Goal: Task Accomplishment & Management: Complete application form

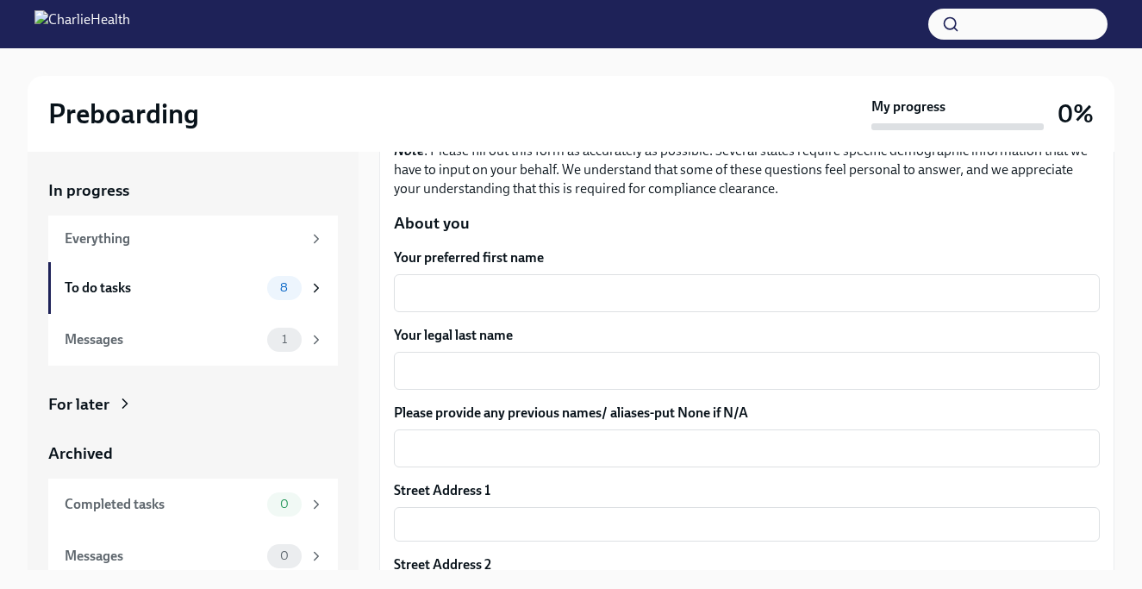
scroll to position [208, 0]
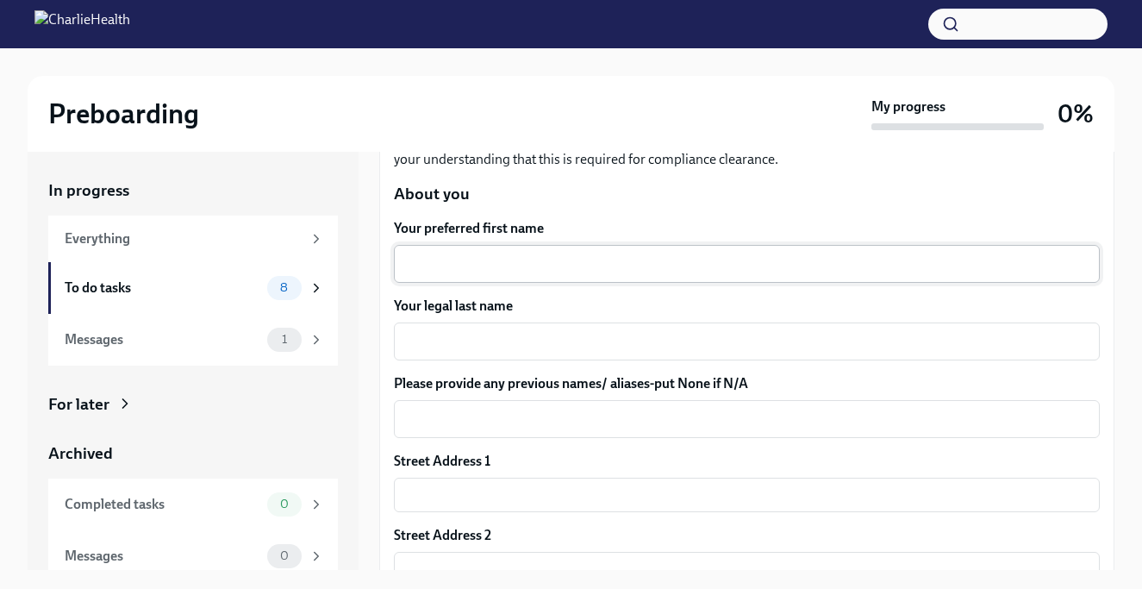
click at [498, 274] on div "x ​" at bounding box center [747, 264] width 706 height 38
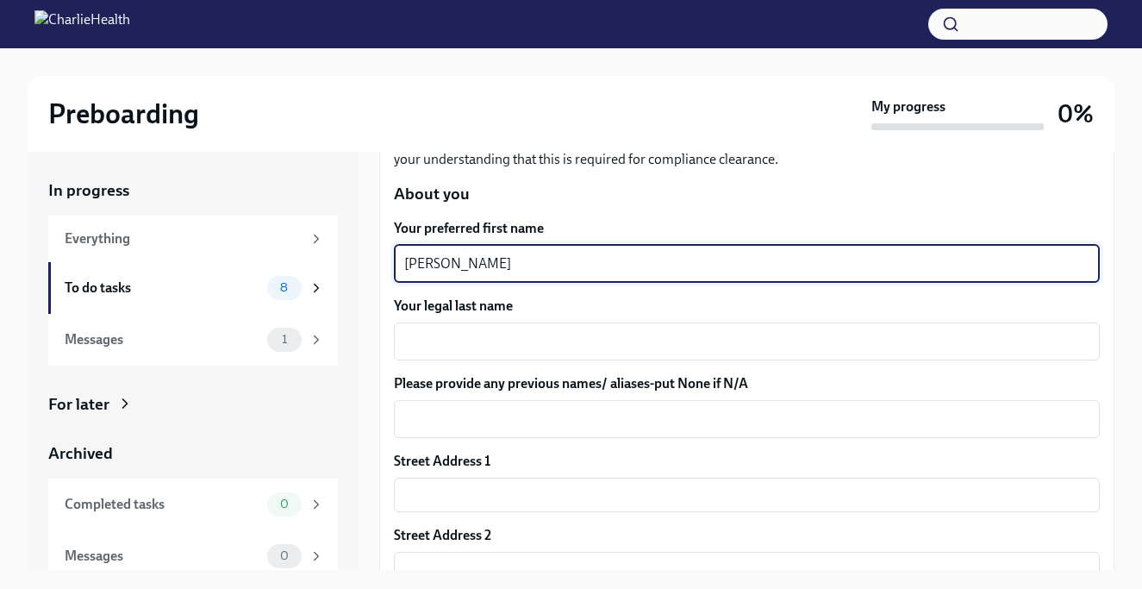
type textarea "[PERSON_NAME]"
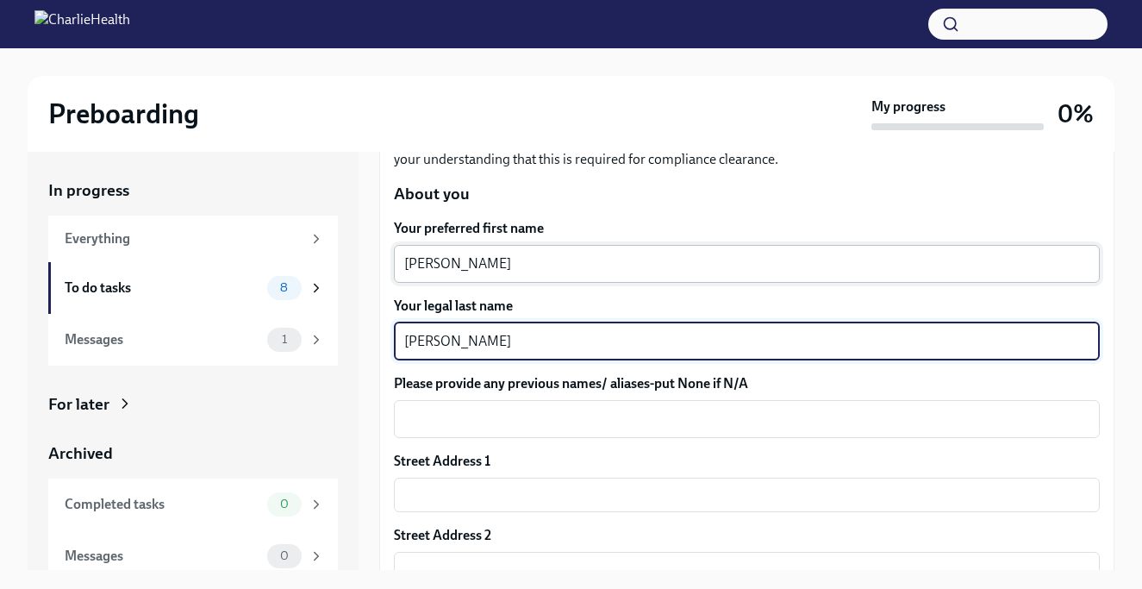
type textarea "[PERSON_NAME]"
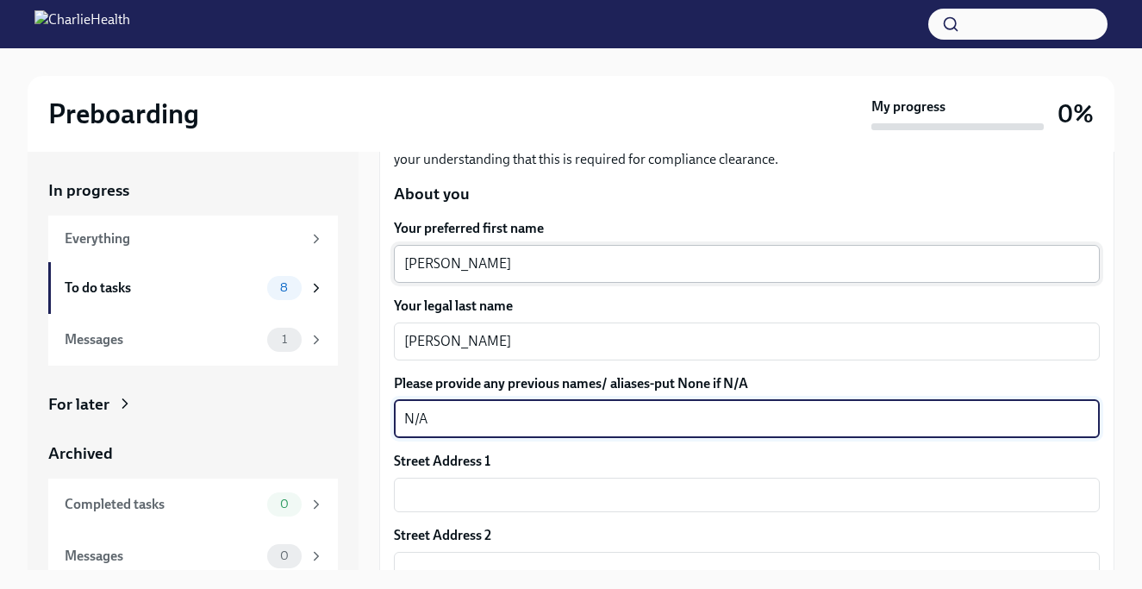
type textarea "N/A"
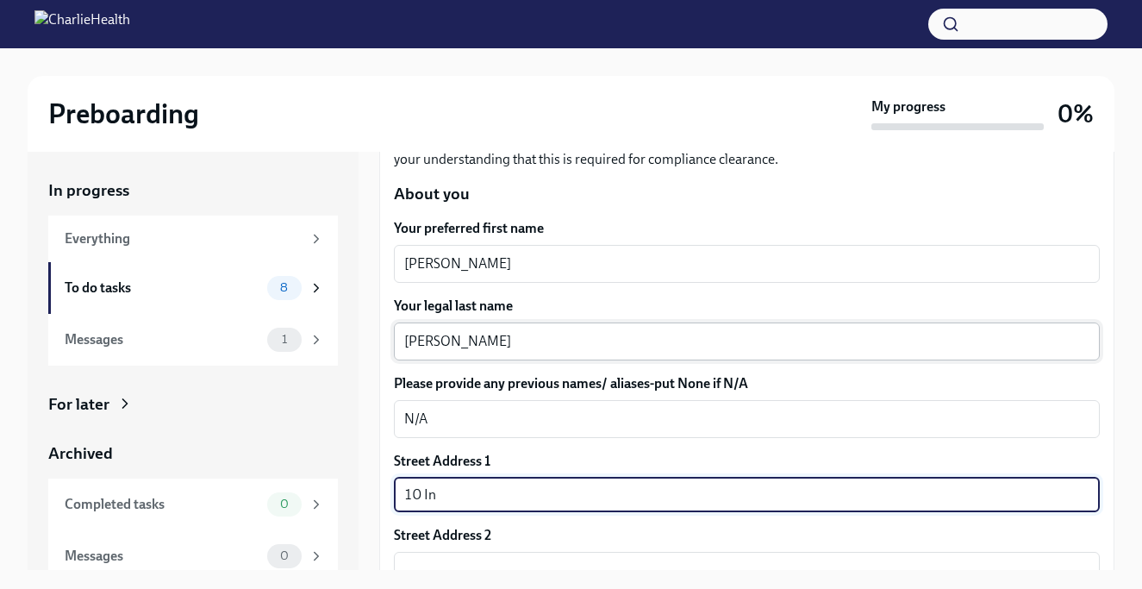
type input "[STREET_ADDRESS]"
type input "428"
type input "02143"
type input "Somerville"
type input "MA"
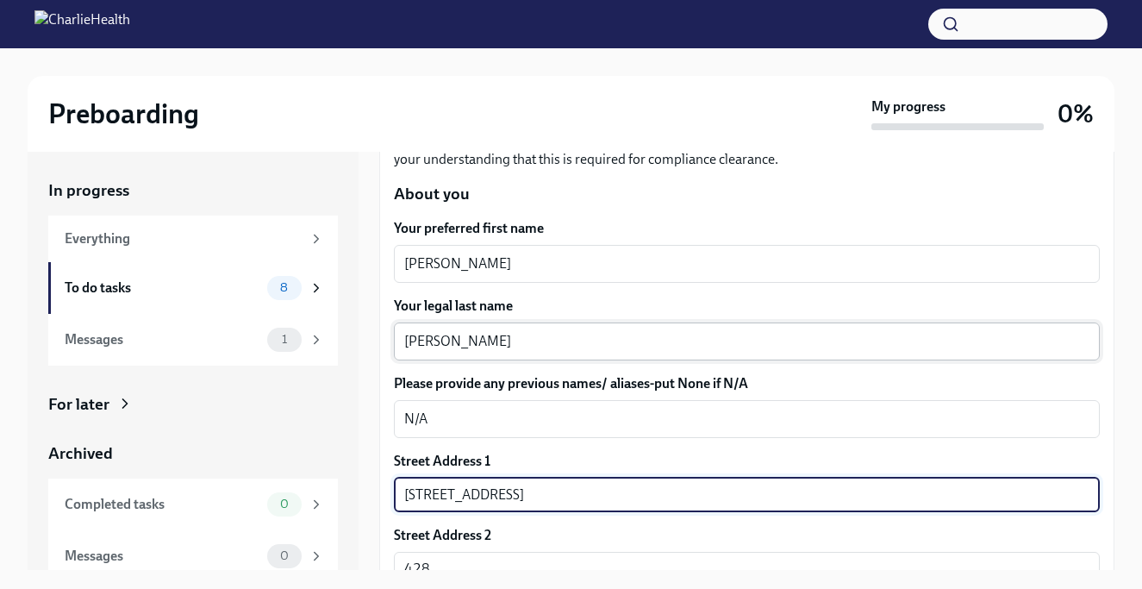
type input "US"
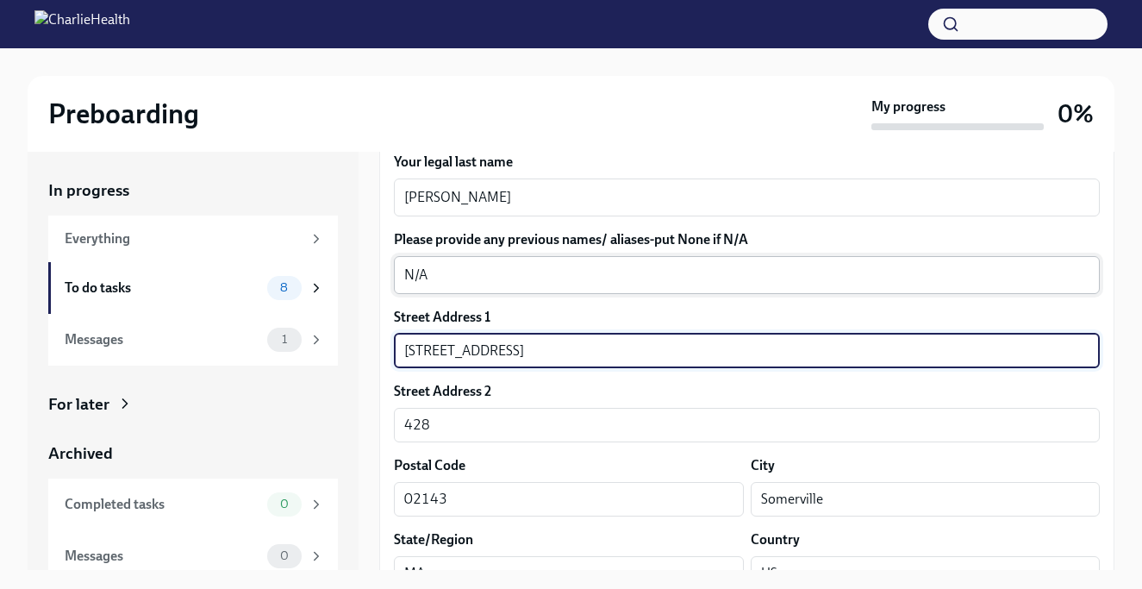
scroll to position [437, 0]
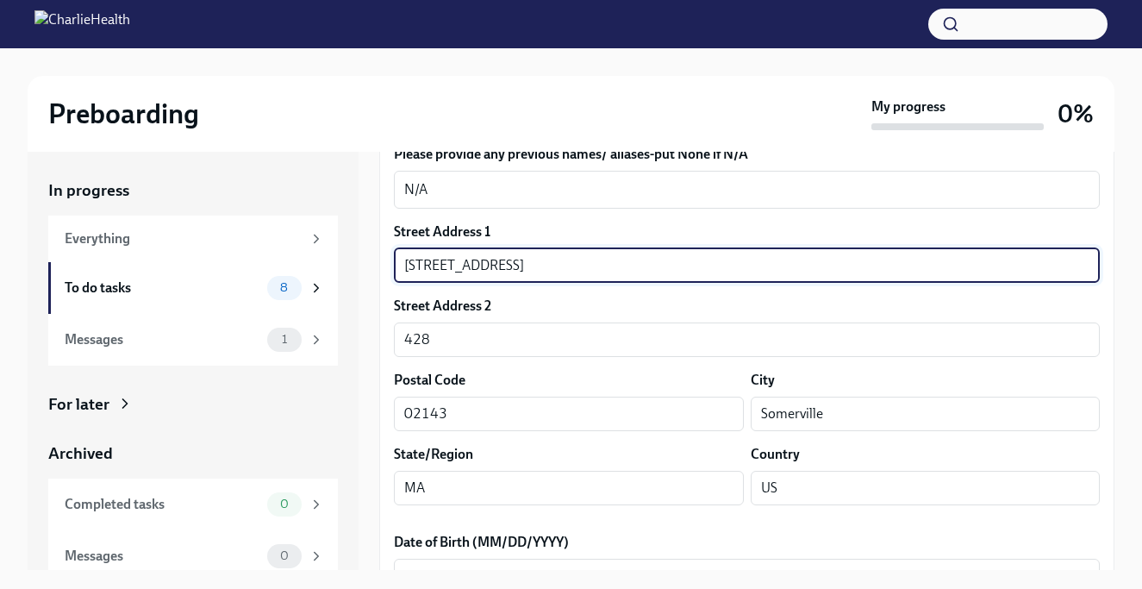
click at [541, 265] on input "[STREET_ADDRESS]" at bounding box center [747, 265] width 706 height 34
type input "[STREET_ADDRESS]"
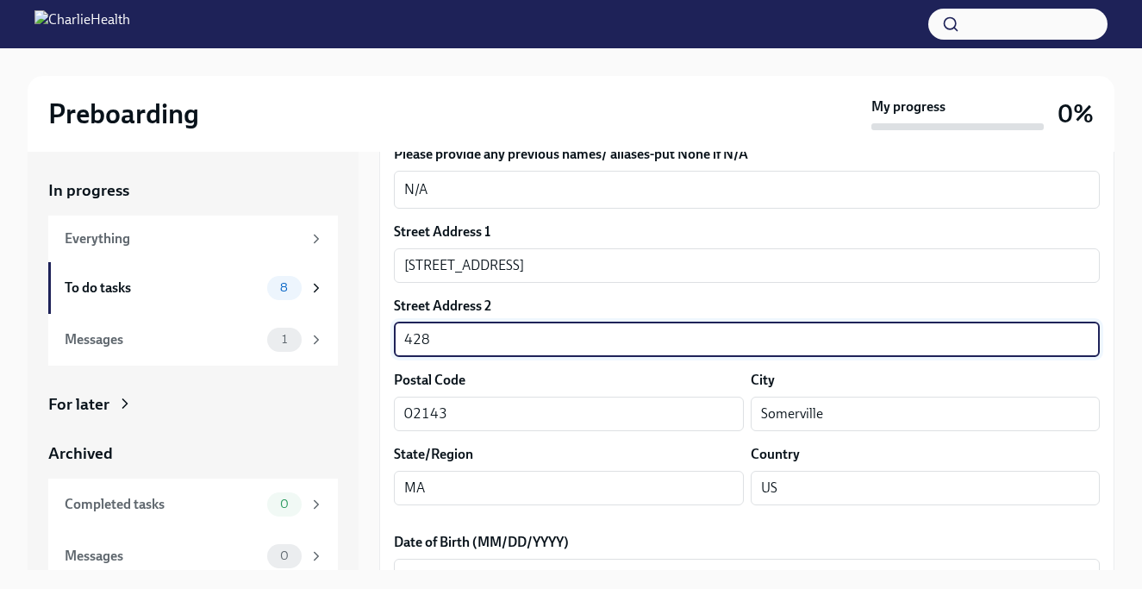
drag, startPoint x: 504, startPoint y: 341, endPoint x: 355, endPoint y: 335, distance: 149.3
click at [355, 335] on div "In progress Everything To do tasks 8 Messages 1 For later Archived Completed ta…" at bounding box center [571, 361] width 1087 height 418
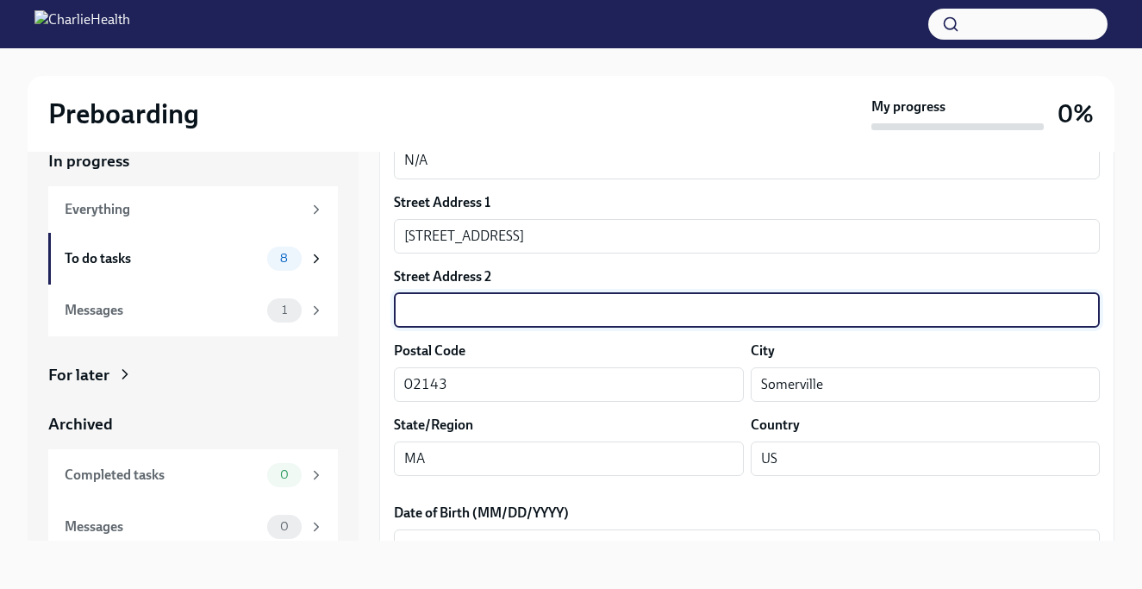
click at [541, 515] on label "Date of Birth (MM/DD/YYYY)" at bounding box center [747, 513] width 706 height 19
click at [541, 538] on textarea "Date of Birth (MM/DD/YYYY)" at bounding box center [746, 548] width 685 height 21
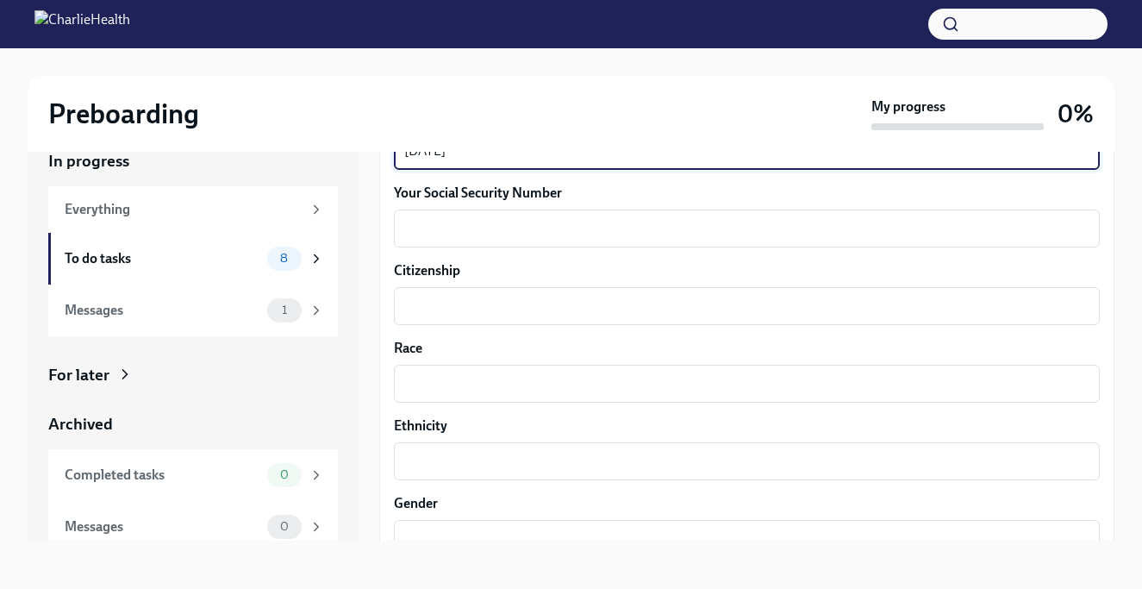
scroll to position [886, 0]
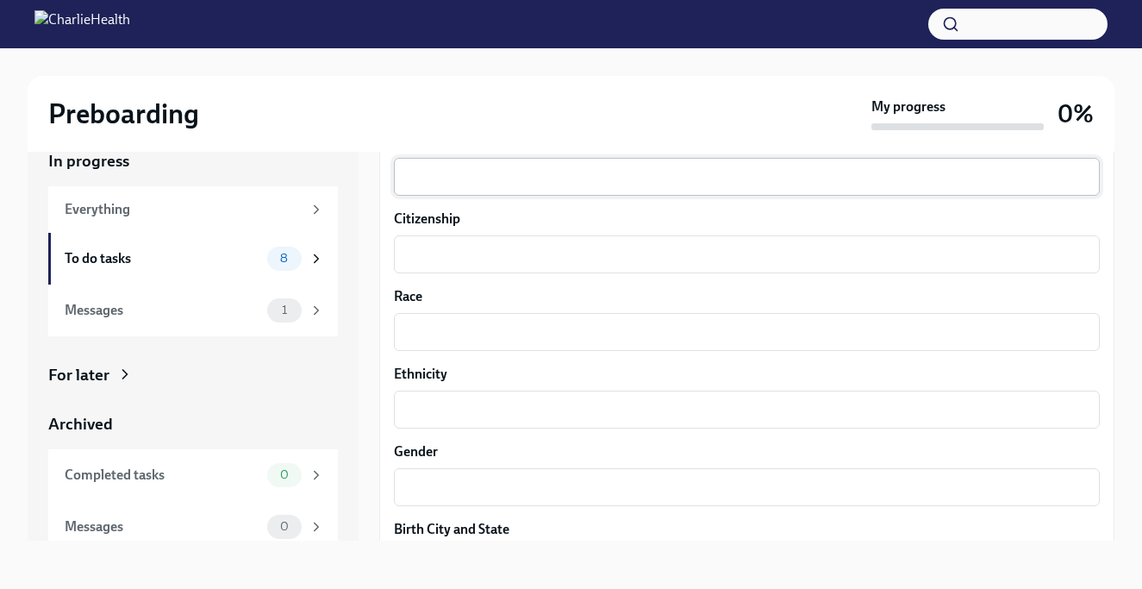
type textarea "[DATE]"
click at [551, 182] on textarea "Your Social Security Number" at bounding box center [746, 176] width 685 height 21
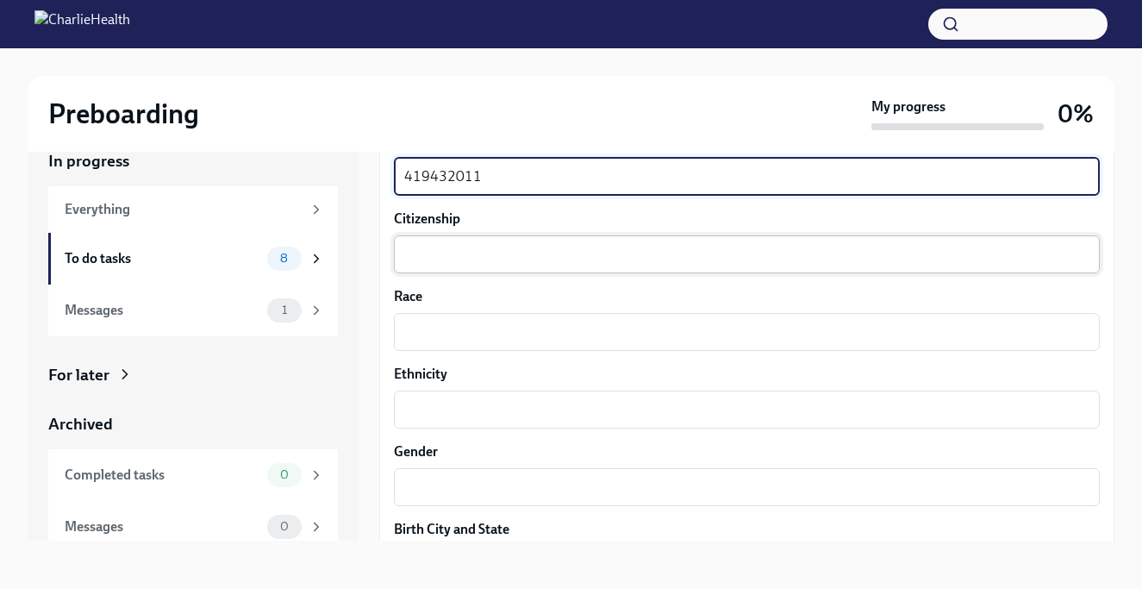
type textarea "419432011"
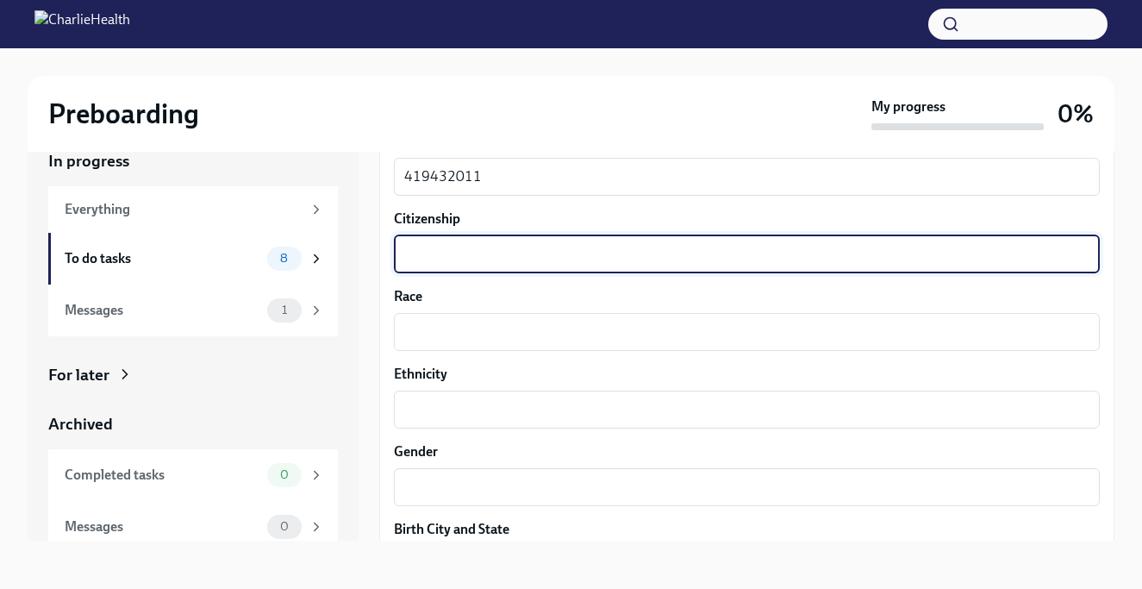
click at [540, 252] on textarea "Citizenship" at bounding box center [746, 254] width 685 height 21
type textarea "A"
type textarea "[GEOGRAPHIC_DATA]"
click at [527, 327] on textarea "Race" at bounding box center [746, 332] width 685 height 21
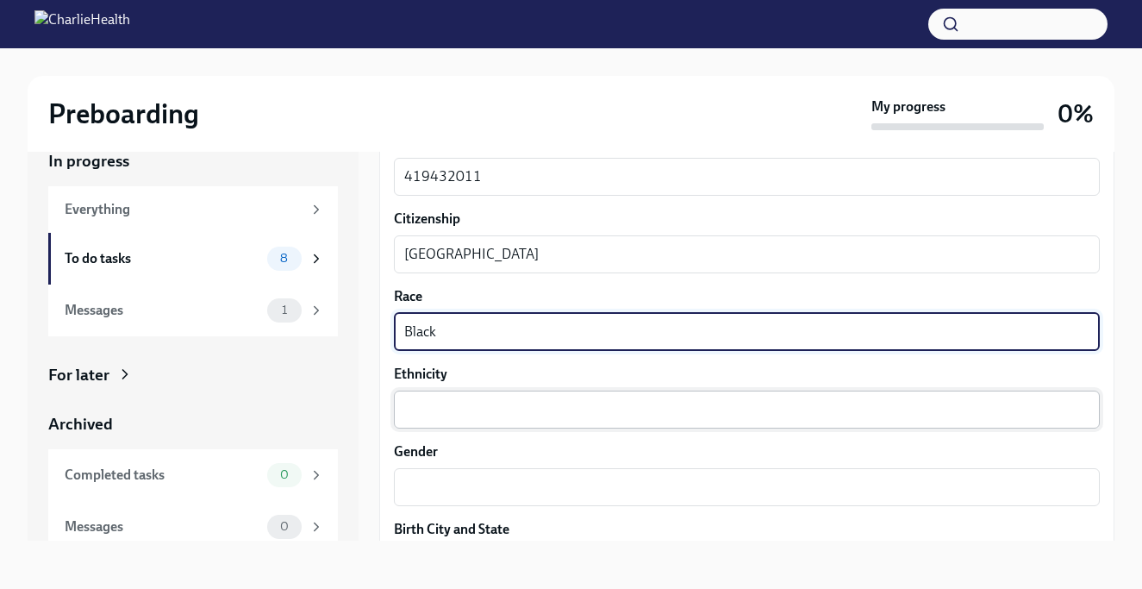
type textarea "Black"
click at [521, 400] on textarea "Ethnicity" at bounding box center [746, 409] width 685 height 21
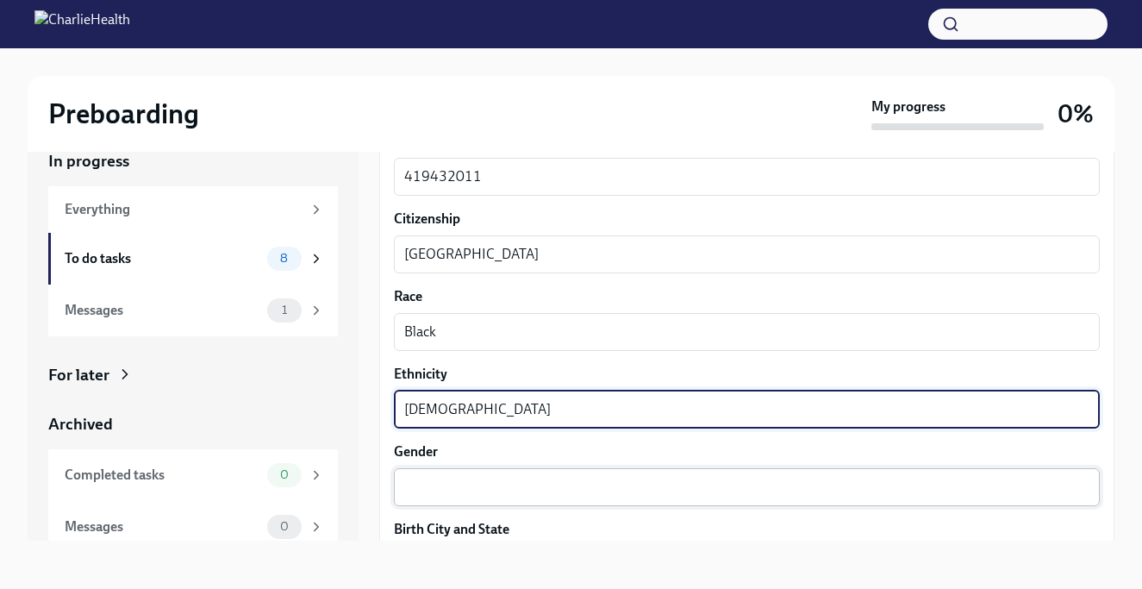
type textarea "[DEMOGRAPHIC_DATA]"
click at [497, 491] on textarea "Gender" at bounding box center [746, 487] width 685 height 21
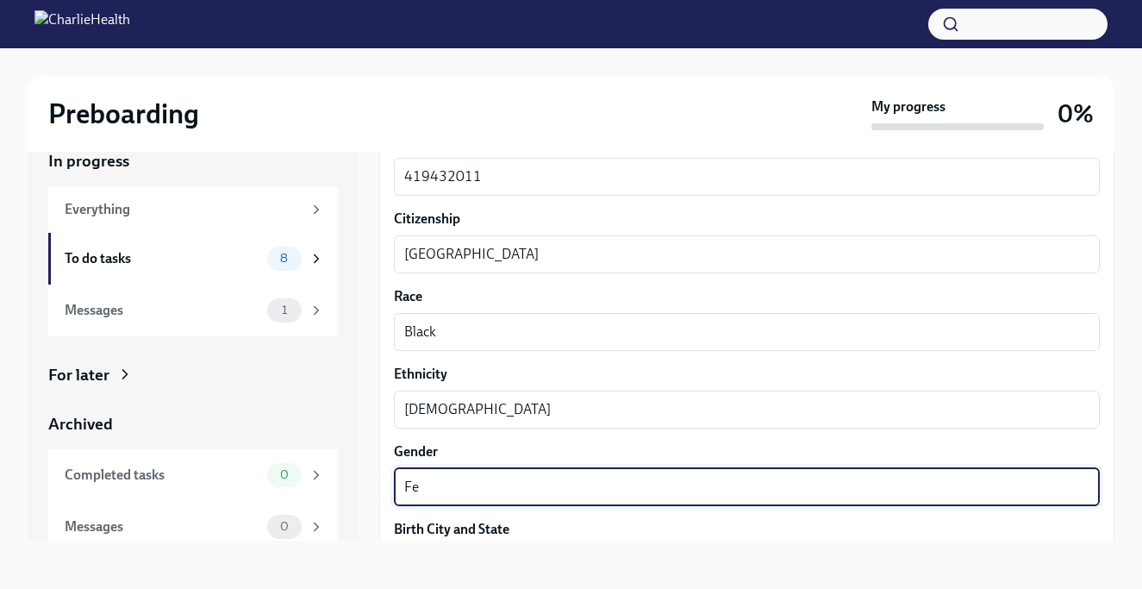
type textarea "F"
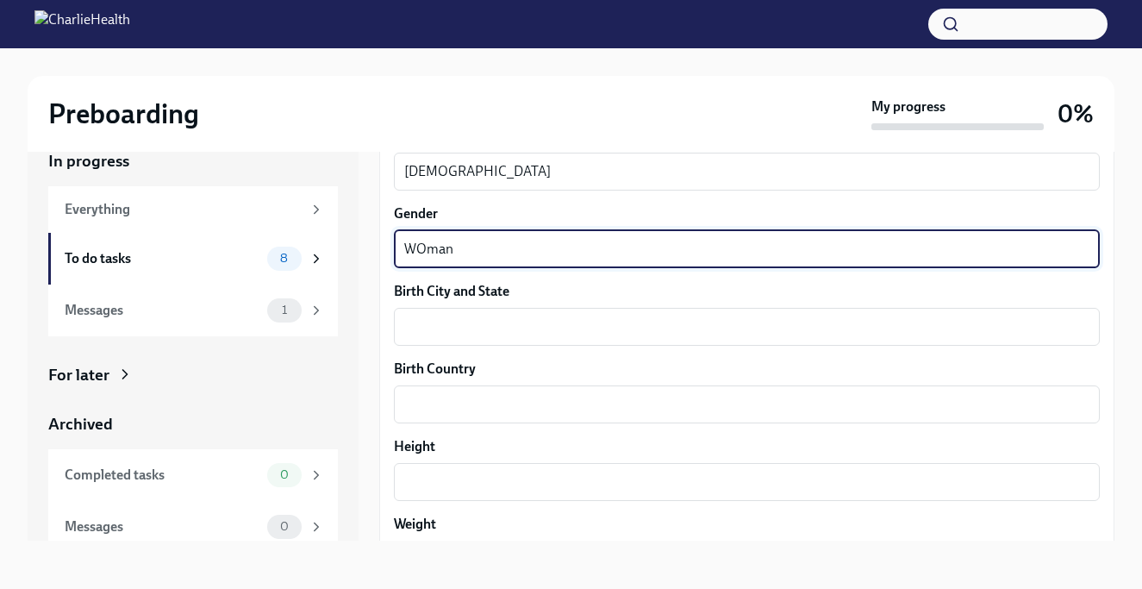
scroll to position [1236, 0]
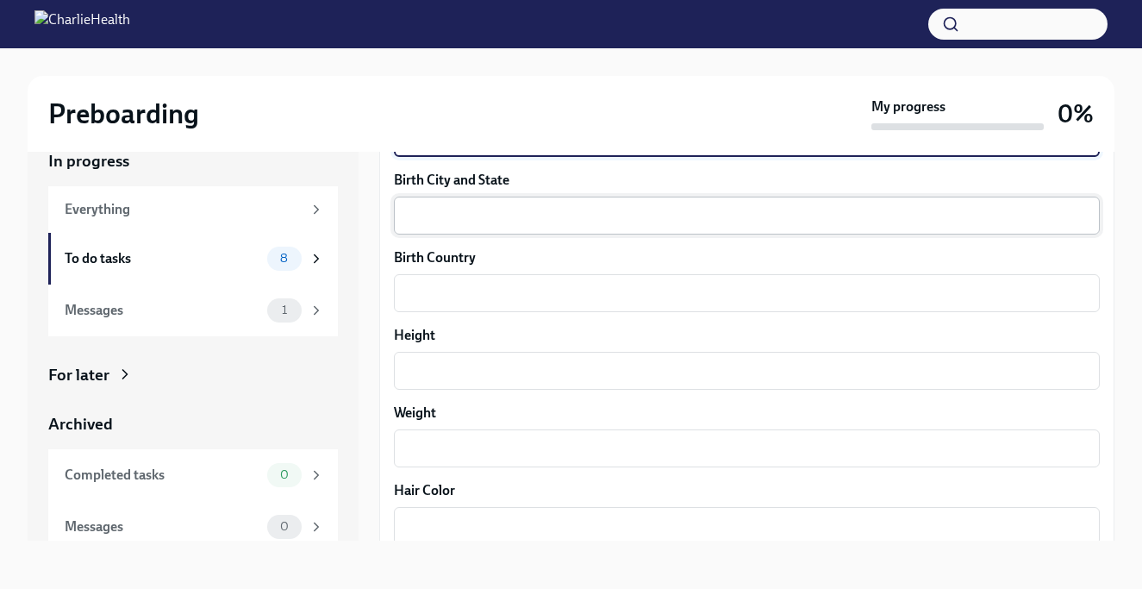
type textarea "WOman"
click at [535, 219] on textarea "Birth City and State" at bounding box center [746, 215] width 685 height 21
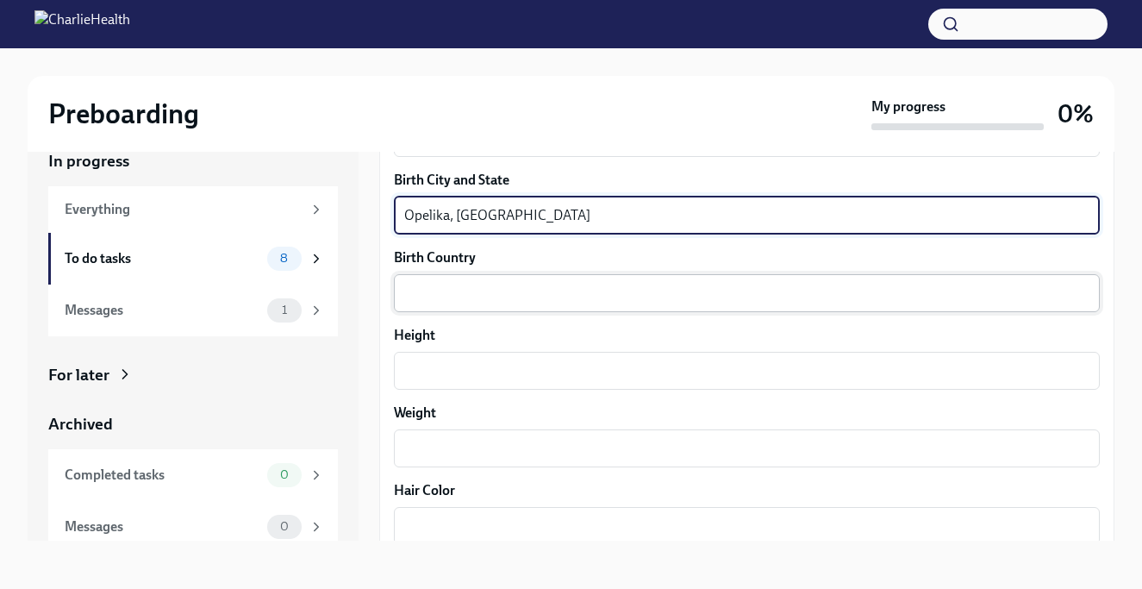
type textarea "Opelika, [GEOGRAPHIC_DATA]"
click at [499, 288] on textarea "Birth Country" at bounding box center [746, 293] width 685 height 21
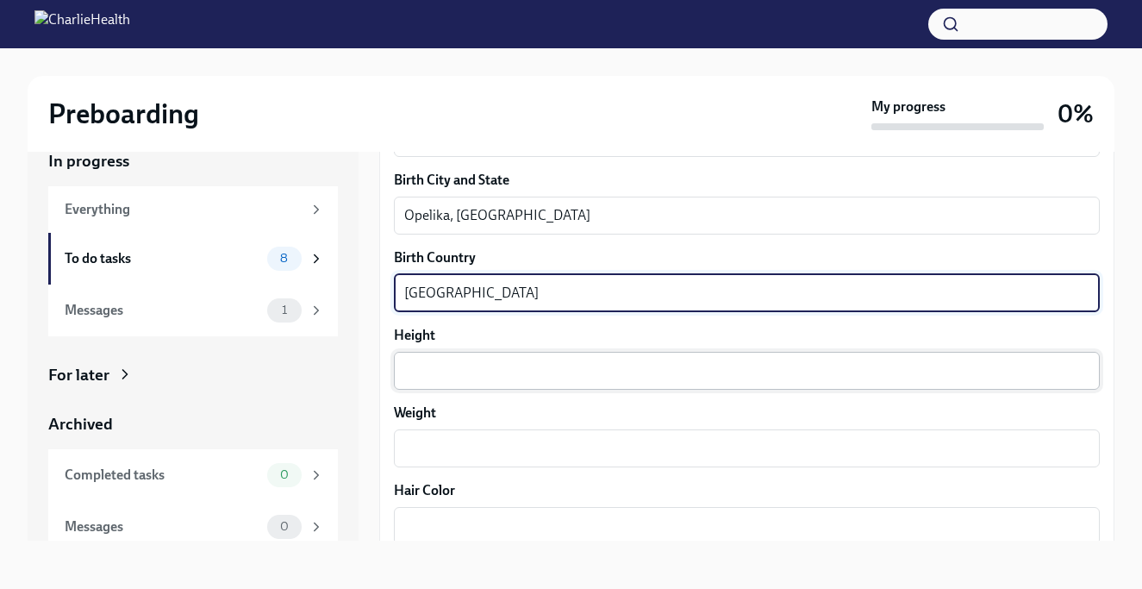
type textarea "[GEOGRAPHIC_DATA]"
click at [488, 365] on textarea "Height" at bounding box center [746, 370] width 685 height 21
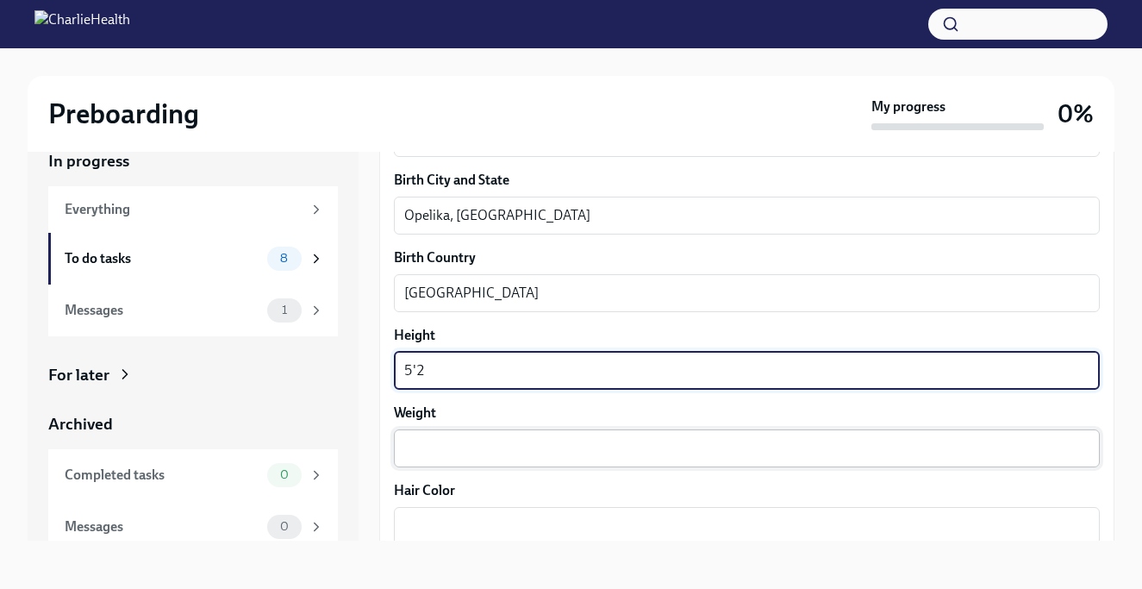
type textarea "5'2"
click at [482, 459] on div "x ​" at bounding box center [747, 448] width 706 height 38
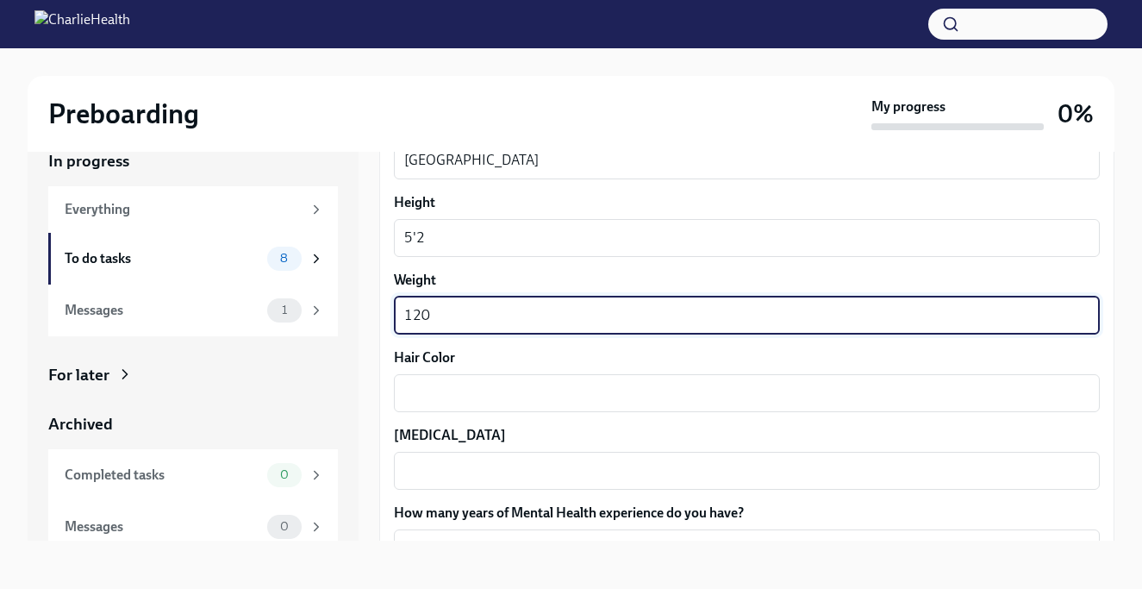
scroll to position [1411, 0]
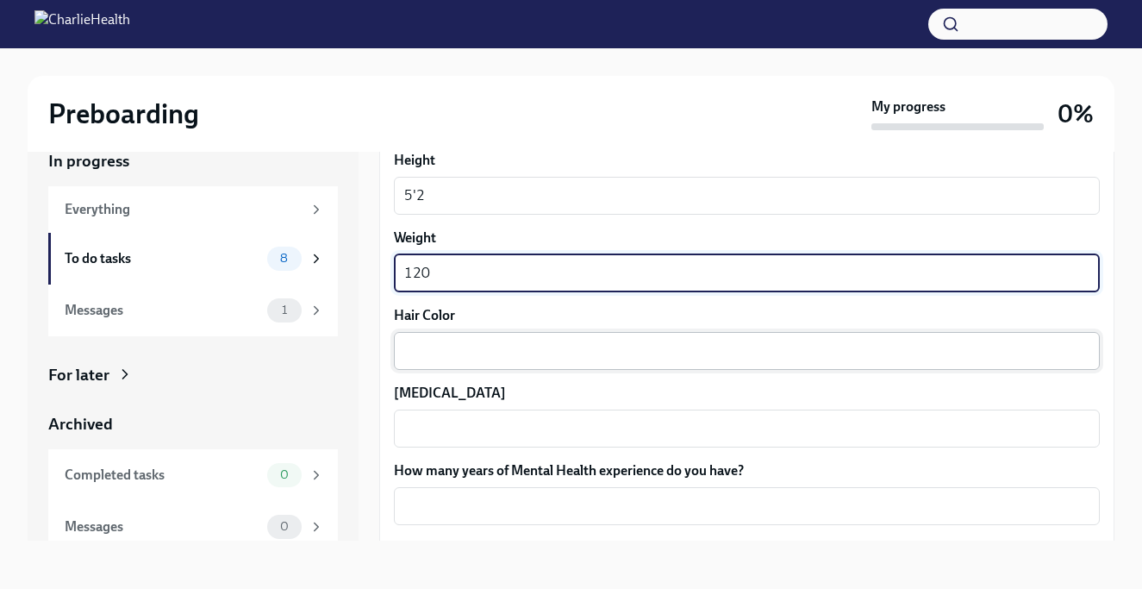
type textarea "120"
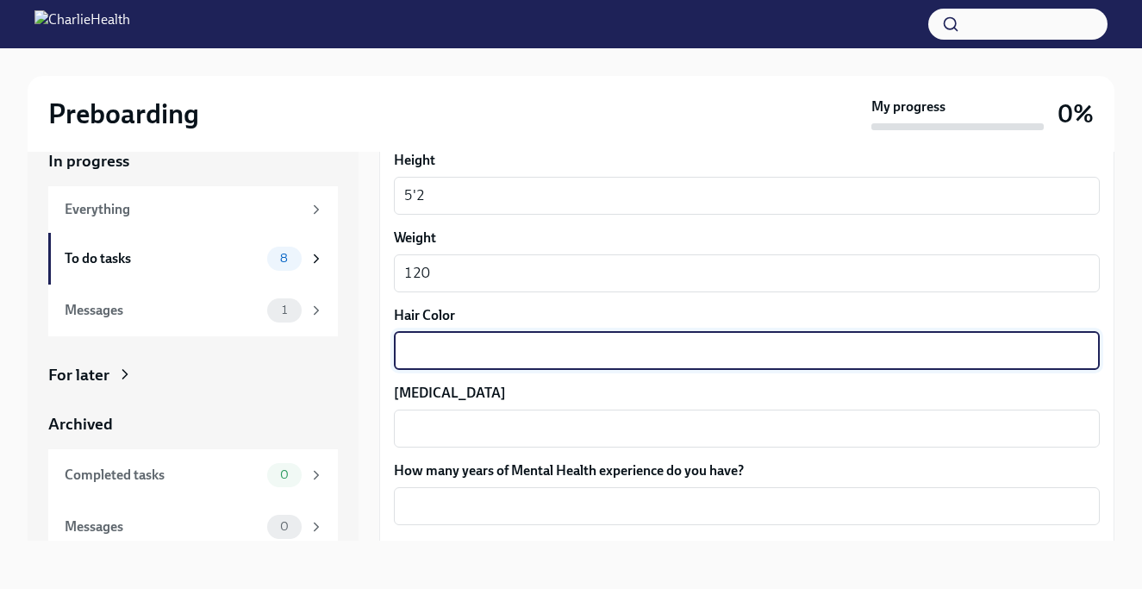
click at [471, 357] on textarea "Hair Color" at bounding box center [746, 351] width 685 height 21
type textarea "Dark Brown"
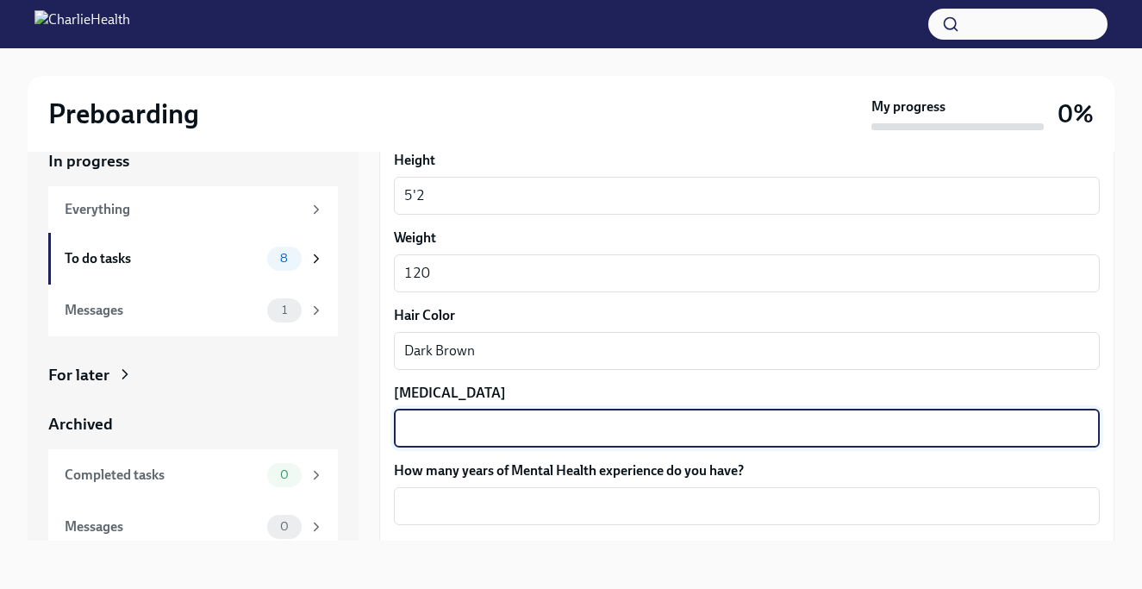
click at [457, 421] on textarea "[MEDICAL_DATA]" at bounding box center [746, 428] width 685 height 21
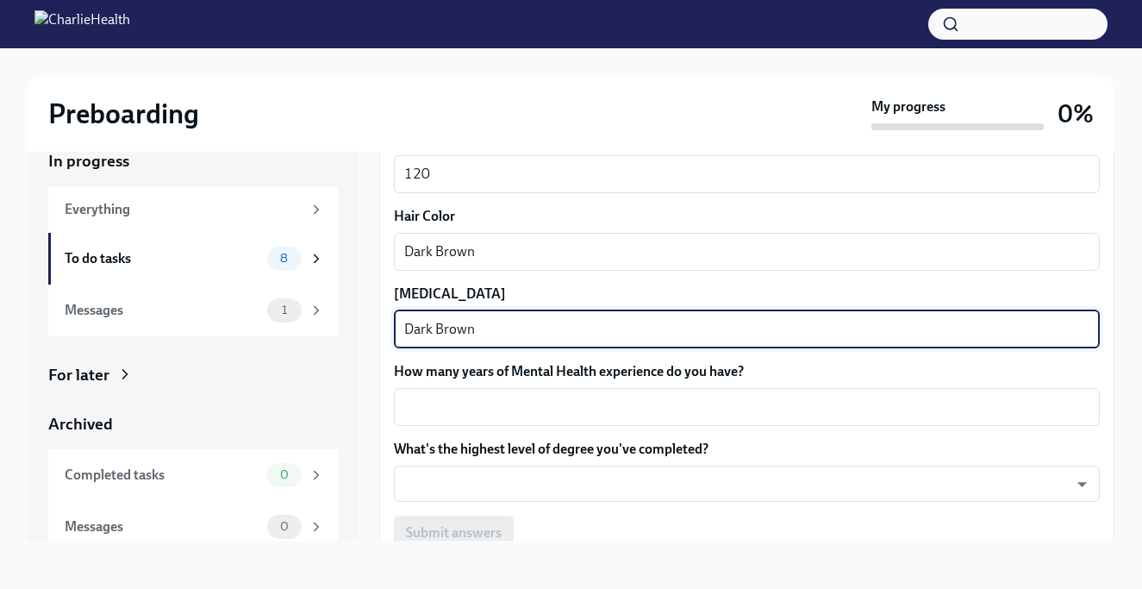
scroll to position [1604, 0]
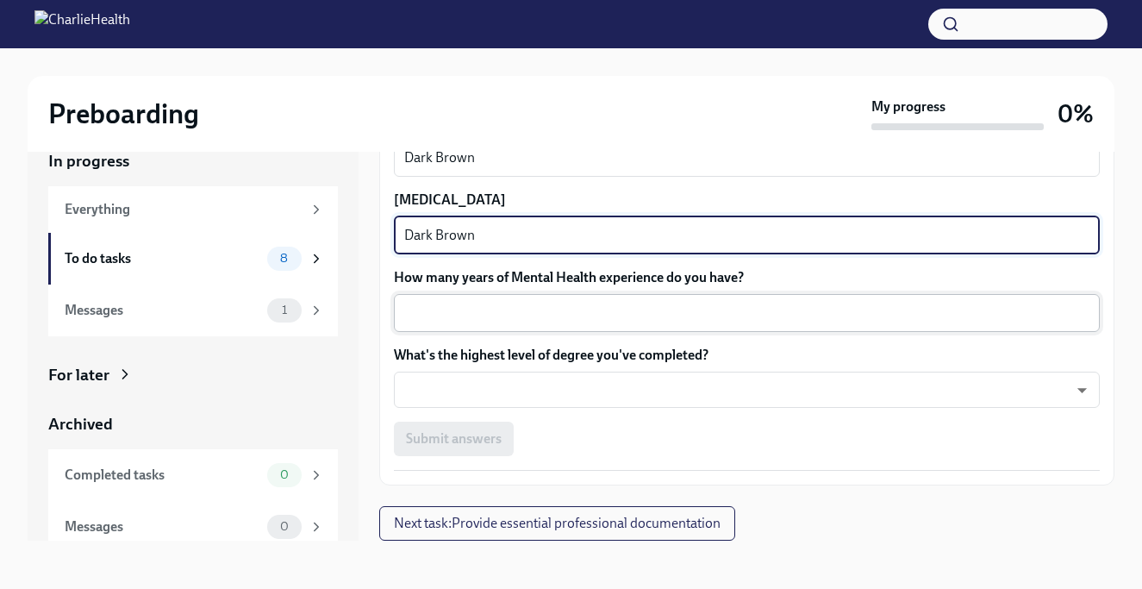
type textarea "Dark Brown"
click at [505, 303] on textarea "How many years of Mental Health experience do you have?" at bounding box center [746, 313] width 685 height 21
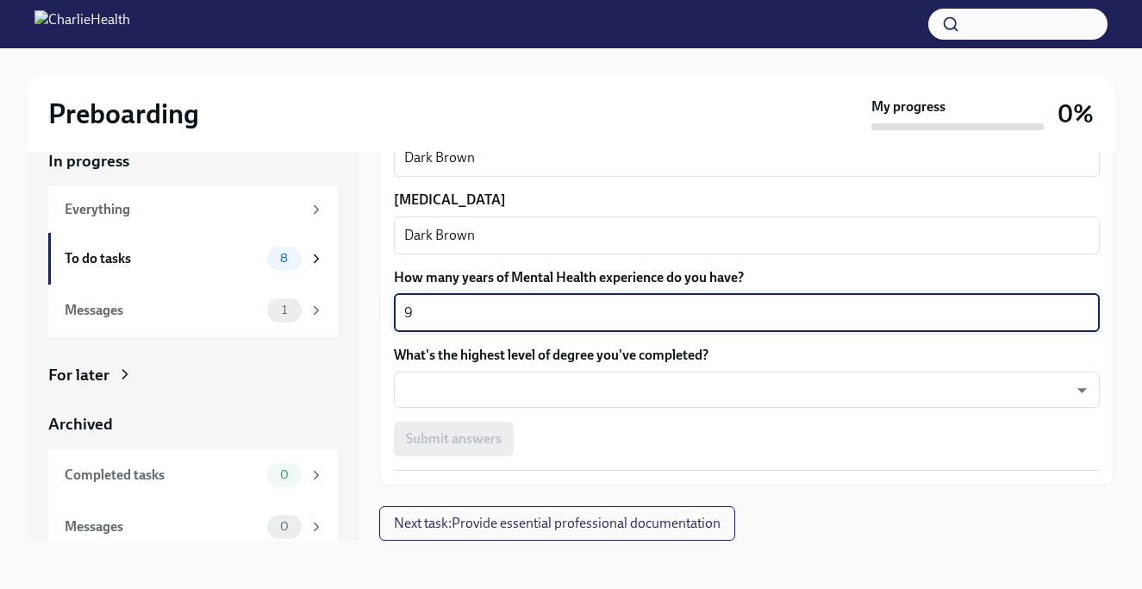
drag, startPoint x: 474, startPoint y: 320, endPoint x: 393, endPoint y: 316, distance: 81.1
type textarea "9"
click at [426, 390] on body "Preboarding My progress 0% In progress Everything To do tasks 8 Messages 1 For …" at bounding box center [571, 280] width 1142 height 618
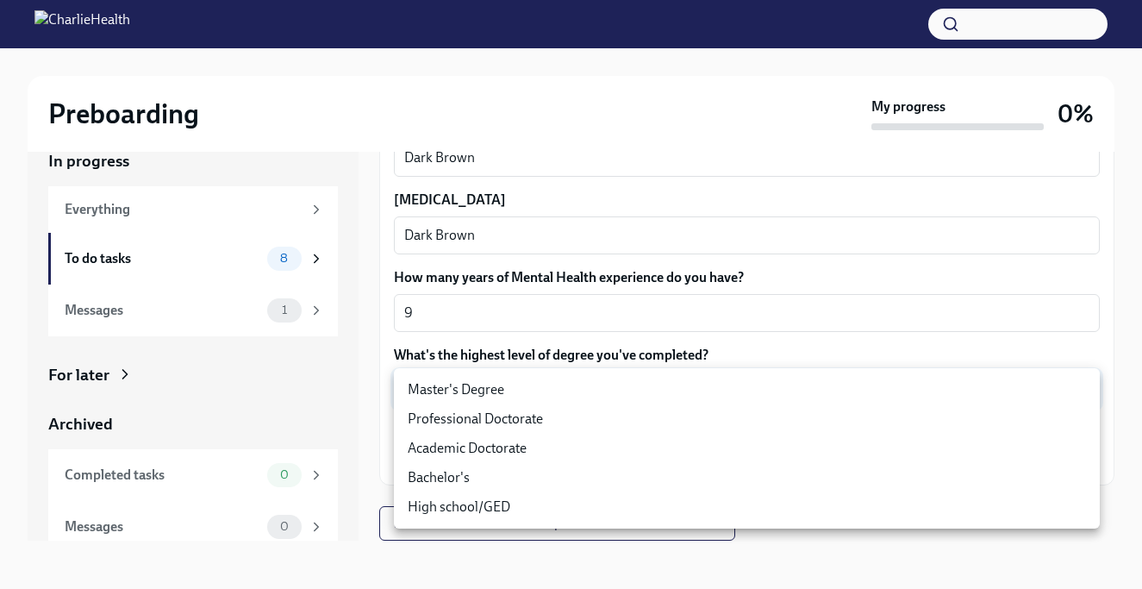
click at [429, 423] on li "Professional Doctorate" at bounding box center [747, 418] width 706 height 29
type input "zeY5PXV4y"
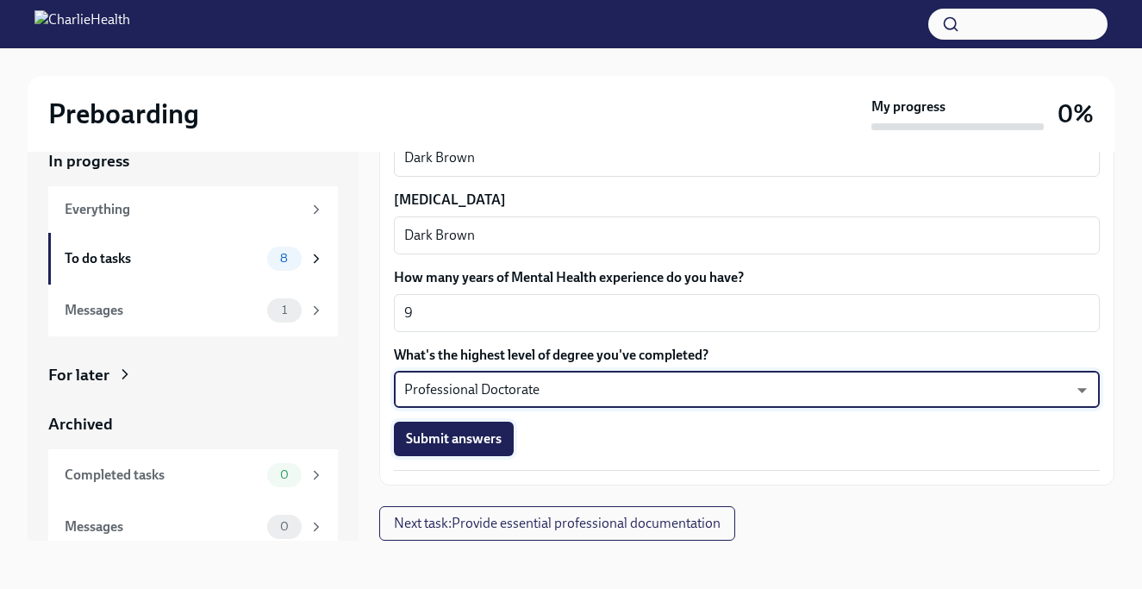
click at [430, 441] on span "Submit answers" at bounding box center [454, 438] width 96 height 17
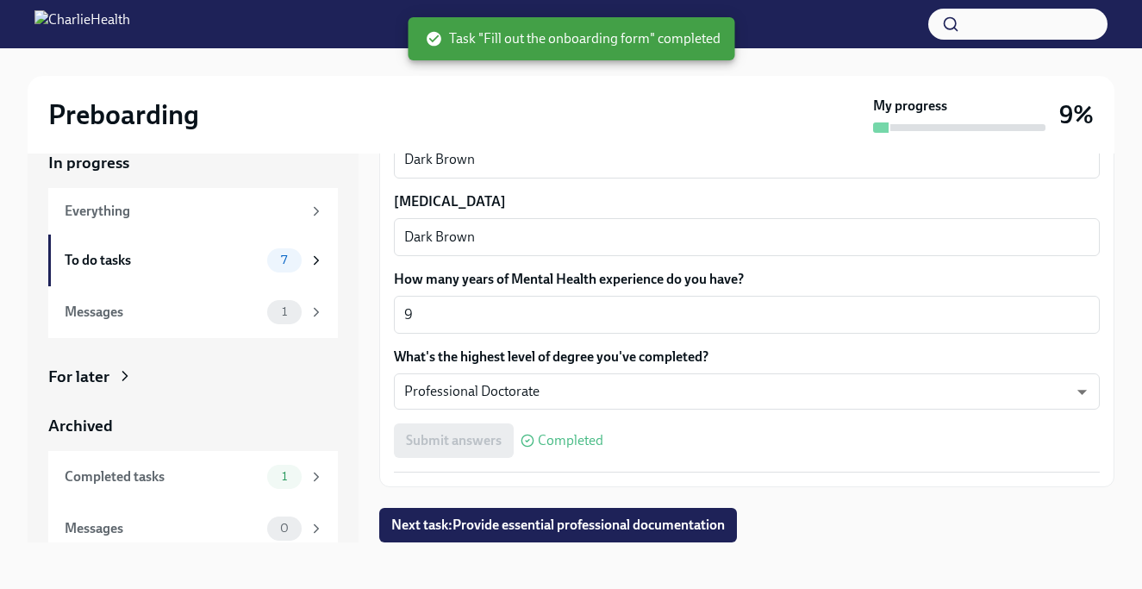
scroll to position [31, 0]
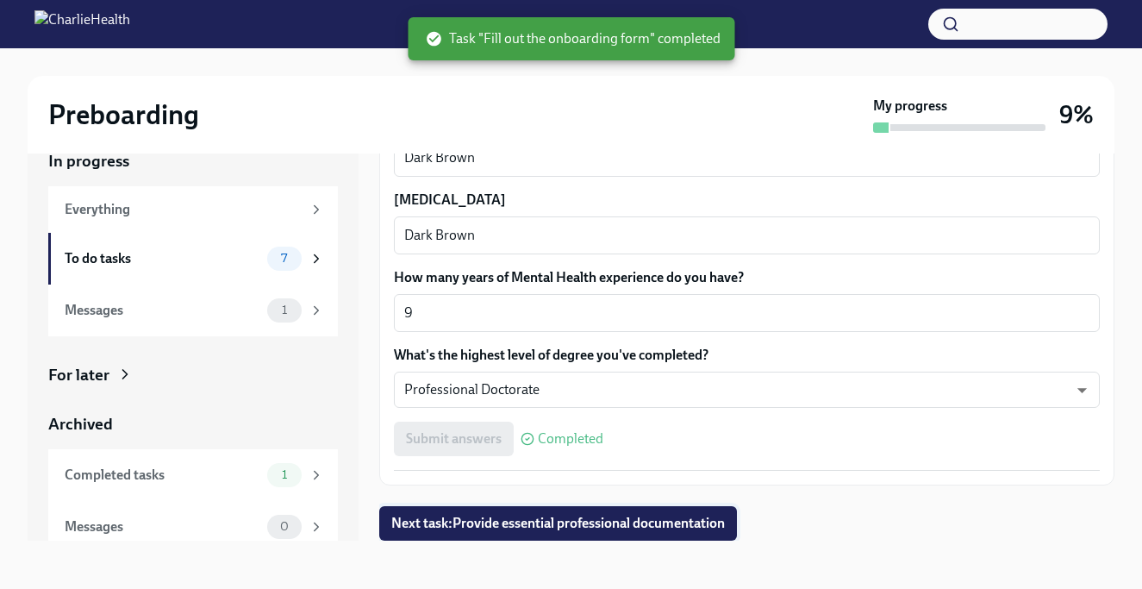
click at [560, 526] on span "Next task : Provide essential professional documentation" at bounding box center [558, 523] width 334 height 17
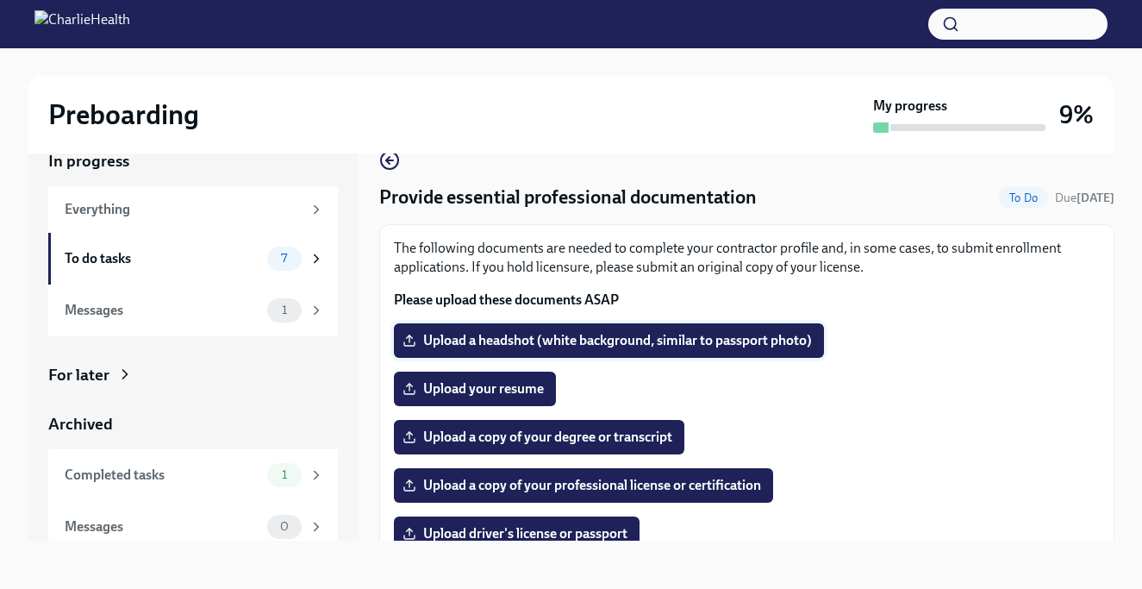
click at [457, 345] on span "Upload a headshot (white background, similar to passport photo)" at bounding box center [609, 340] width 406 height 17
click at [0, 0] on input "Upload a headshot (white background, similar to passport photo)" at bounding box center [0, 0] width 0 height 0
click at [467, 344] on span "Upload a headshot (white background, similar to passport photo)" at bounding box center [609, 340] width 406 height 17
click at [0, 0] on input "Upload a headshot (white background, similar to passport photo)" at bounding box center [0, 0] width 0 height 0
click at [479, 342] on span "Upload a headshot (white background, similar to passport photo)" at bounding box center [609, 340] width 406 height 17
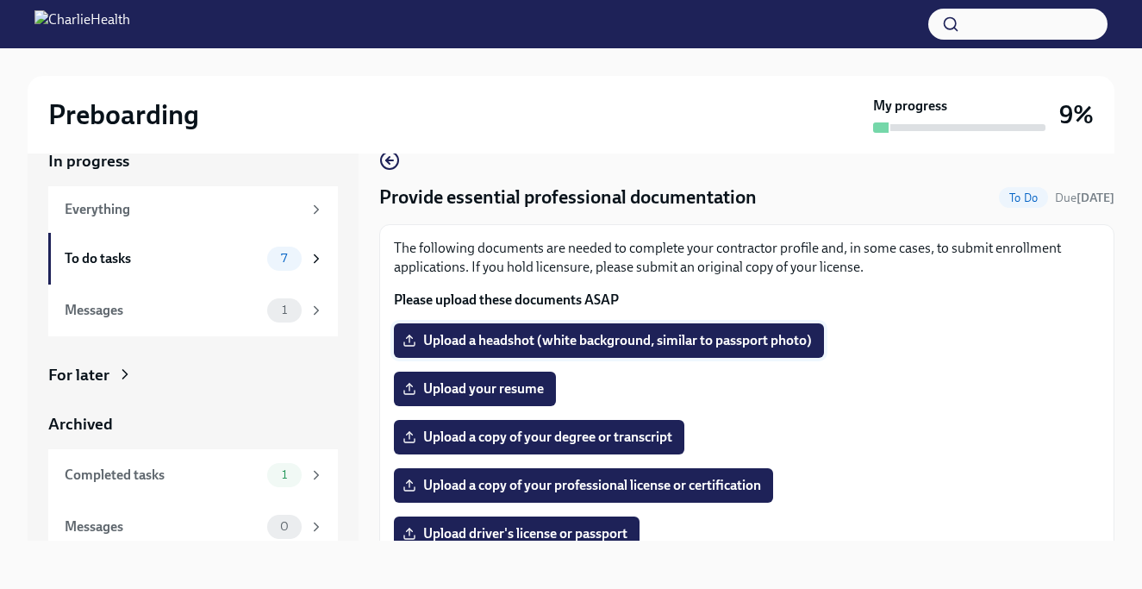
click at [0, 0] on input "Upload a headshot (white background, similar to passport photo)" at bounding box center [0, 0] width 0 height 0
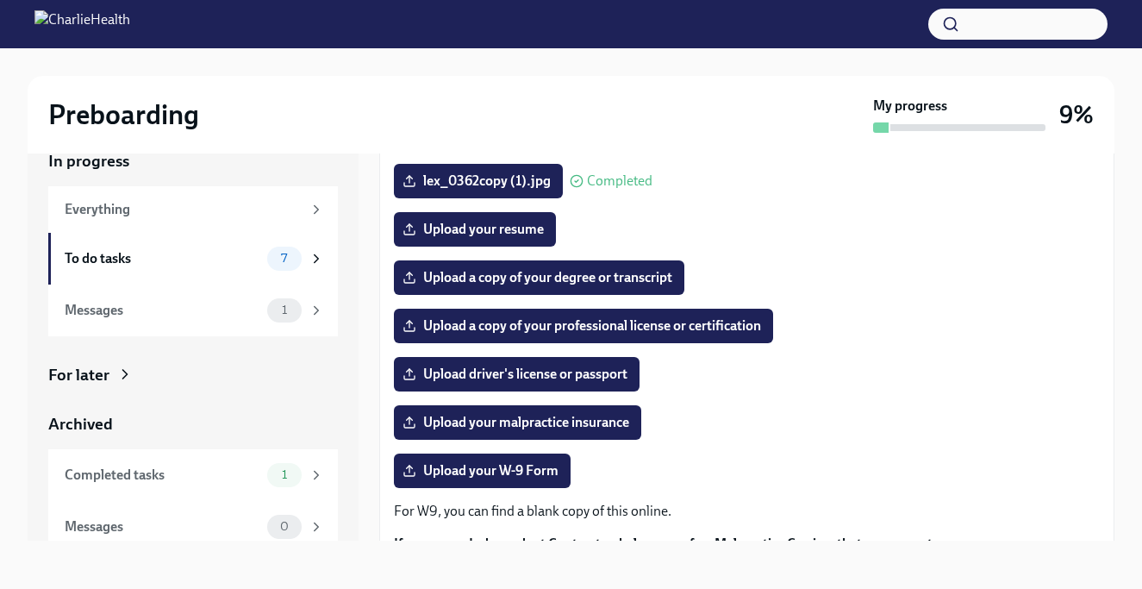
scroll to position [165, 0]
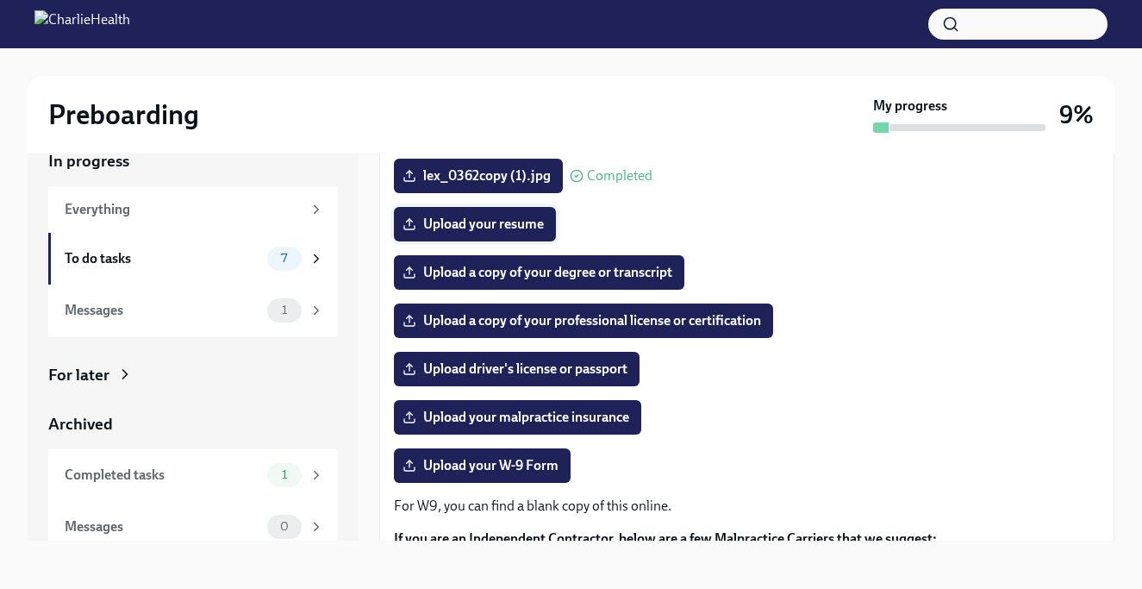
click at [435, 223] on span "Upload your resume" at bounding box center [475, 224] width 138 height 17
click at [0, 0] on input "Upload your resume" at bounding box center [0, 0] width 0 height 0
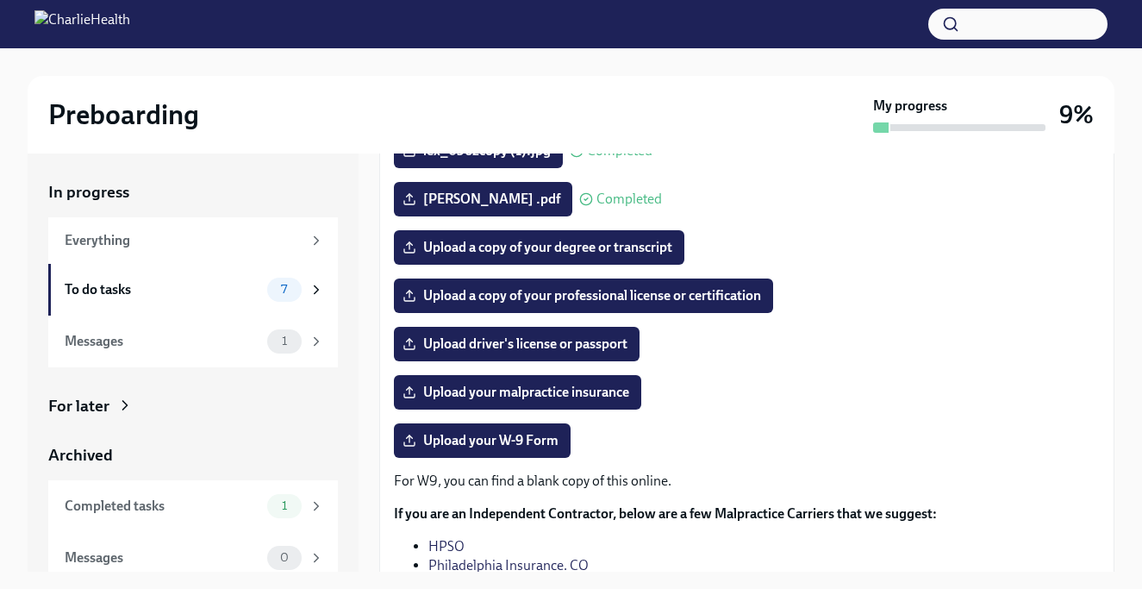
scroll to position [214, 0]
